Goal: Transaction & Acquisition: Purchase product/service

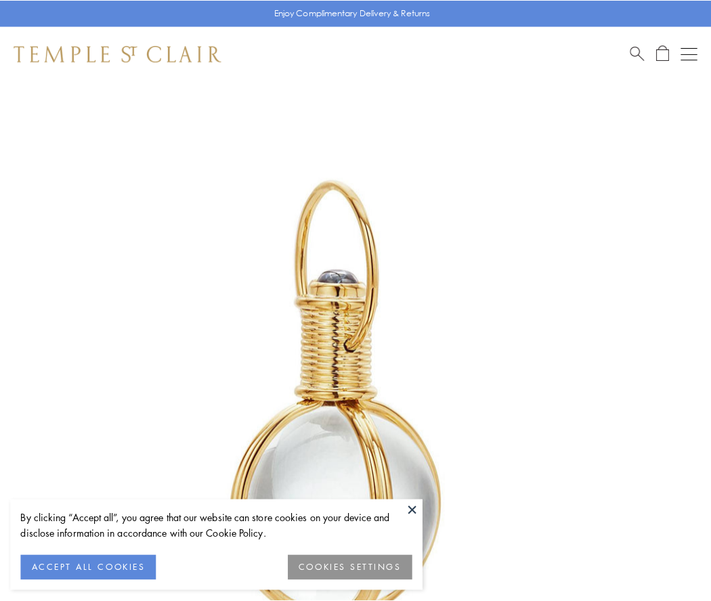
scroll to position [353, 0]
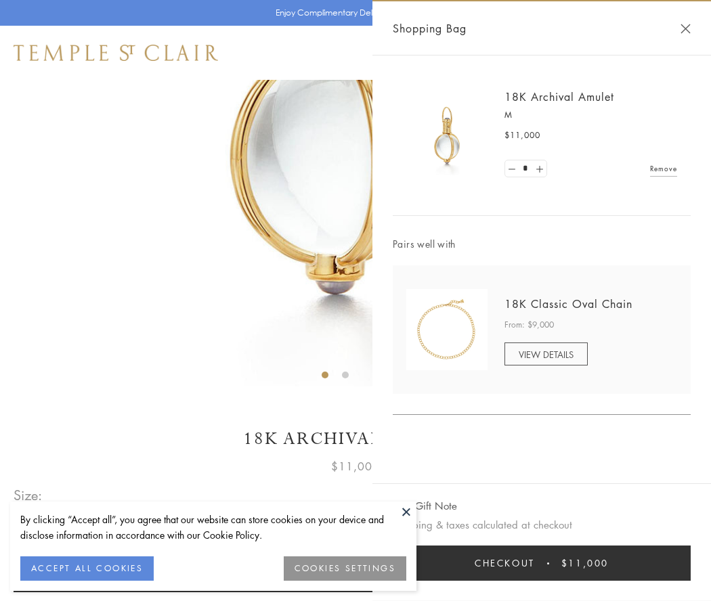
click at [542, 563] on button "Checkout $11,000" at bounding box center [542, 563] width 298 height 35
